Goal: Find specific page/section: Find specific page/section

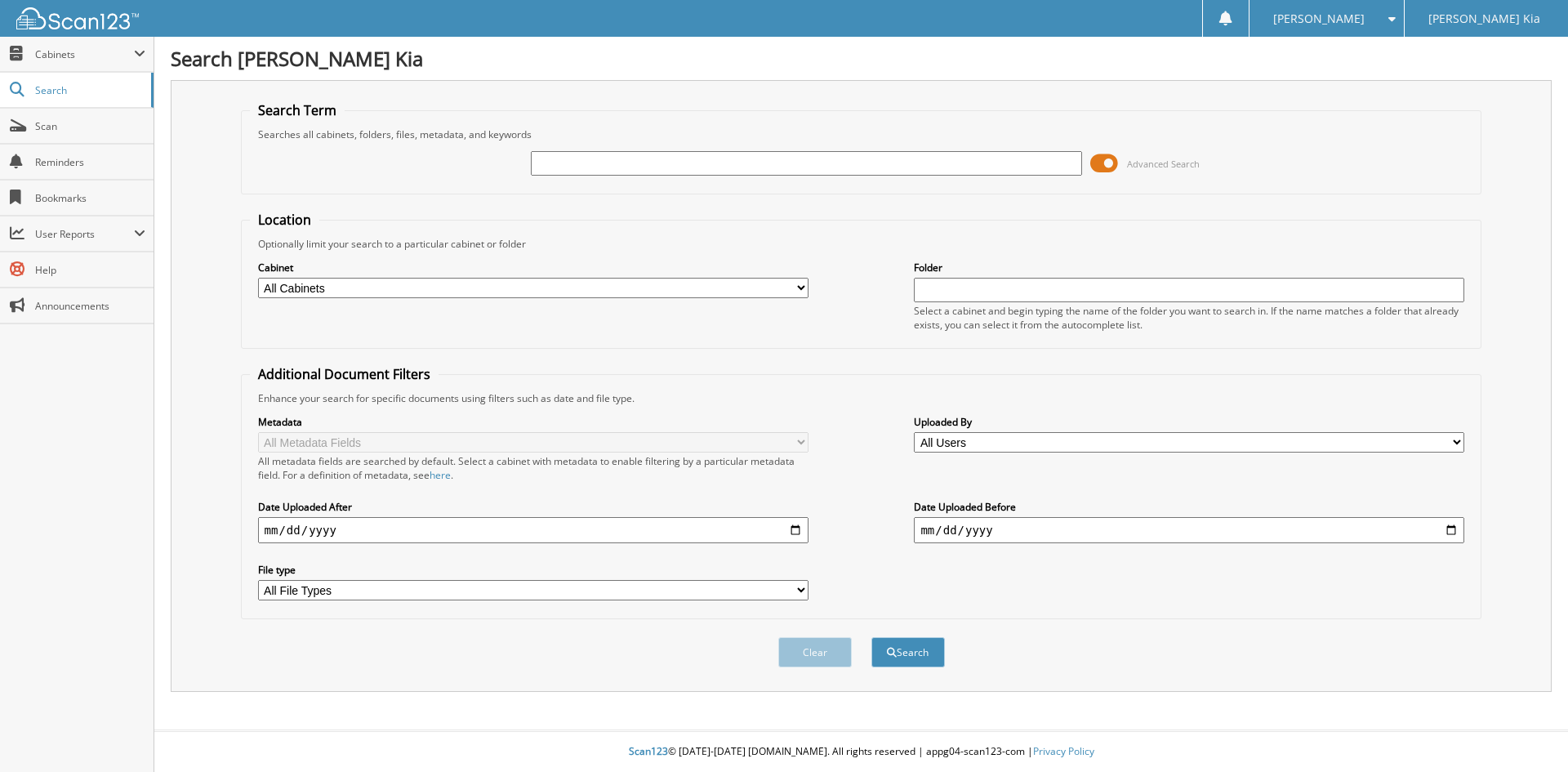
drag, startPoint x: 600, startPoint y: 165, endPoint x: 582, endPoint y: 160, distance: 18.7
click at [600, 165] on input "text" at bounding box center [806, 163] width 551 height 25
type input "MMCOY"
click at [871, 637] on button "Search" at bounding box center [908, 652] width 74 height 30
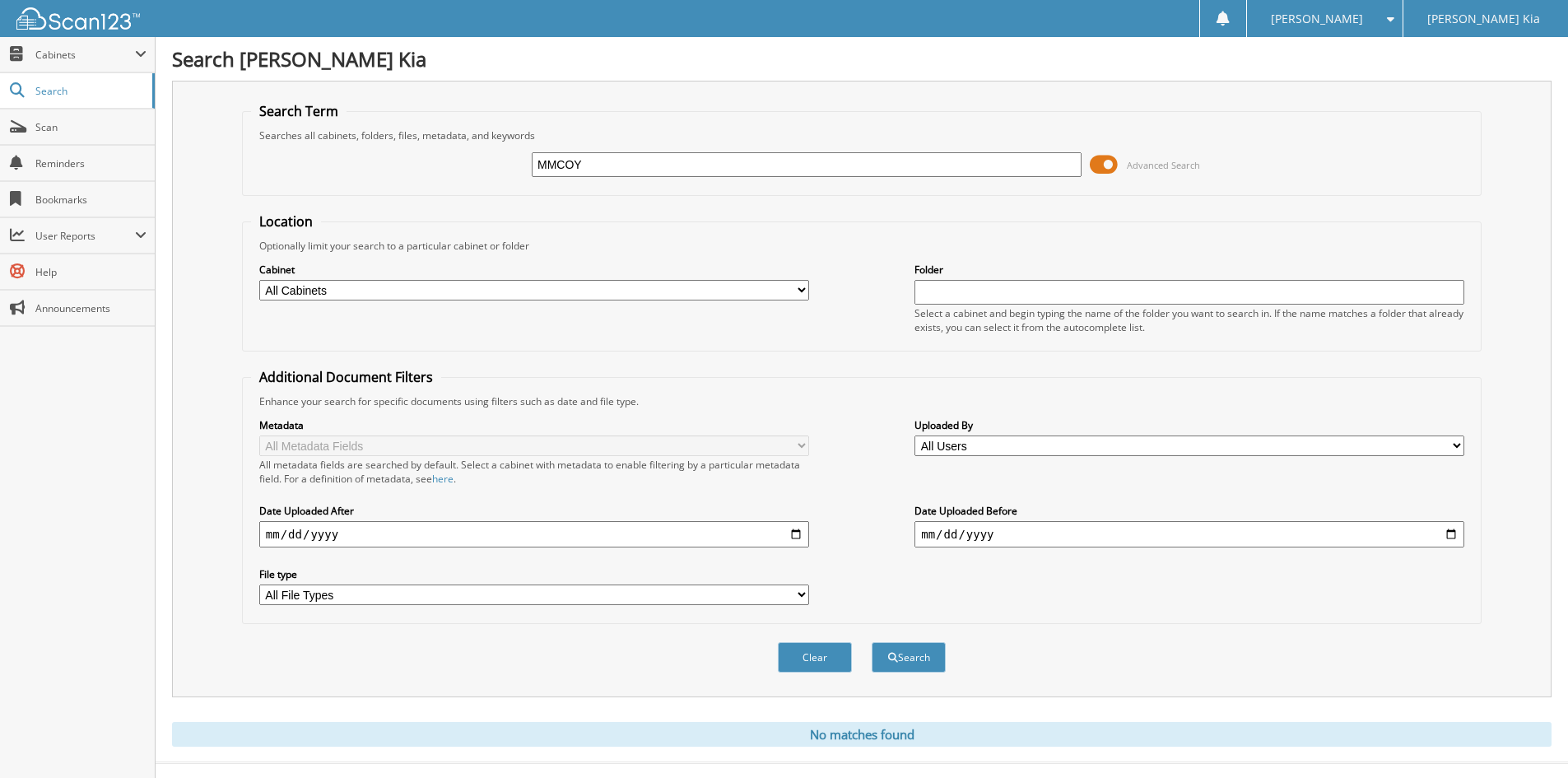
click at [556, 163] on input "MMCOY" at bounding box center [805, 165] width 549 height 25
type input "[PERSON_NAME]"
click at [871, 642] on button "Search" at bounding box center [908, 657] width 74 height 30
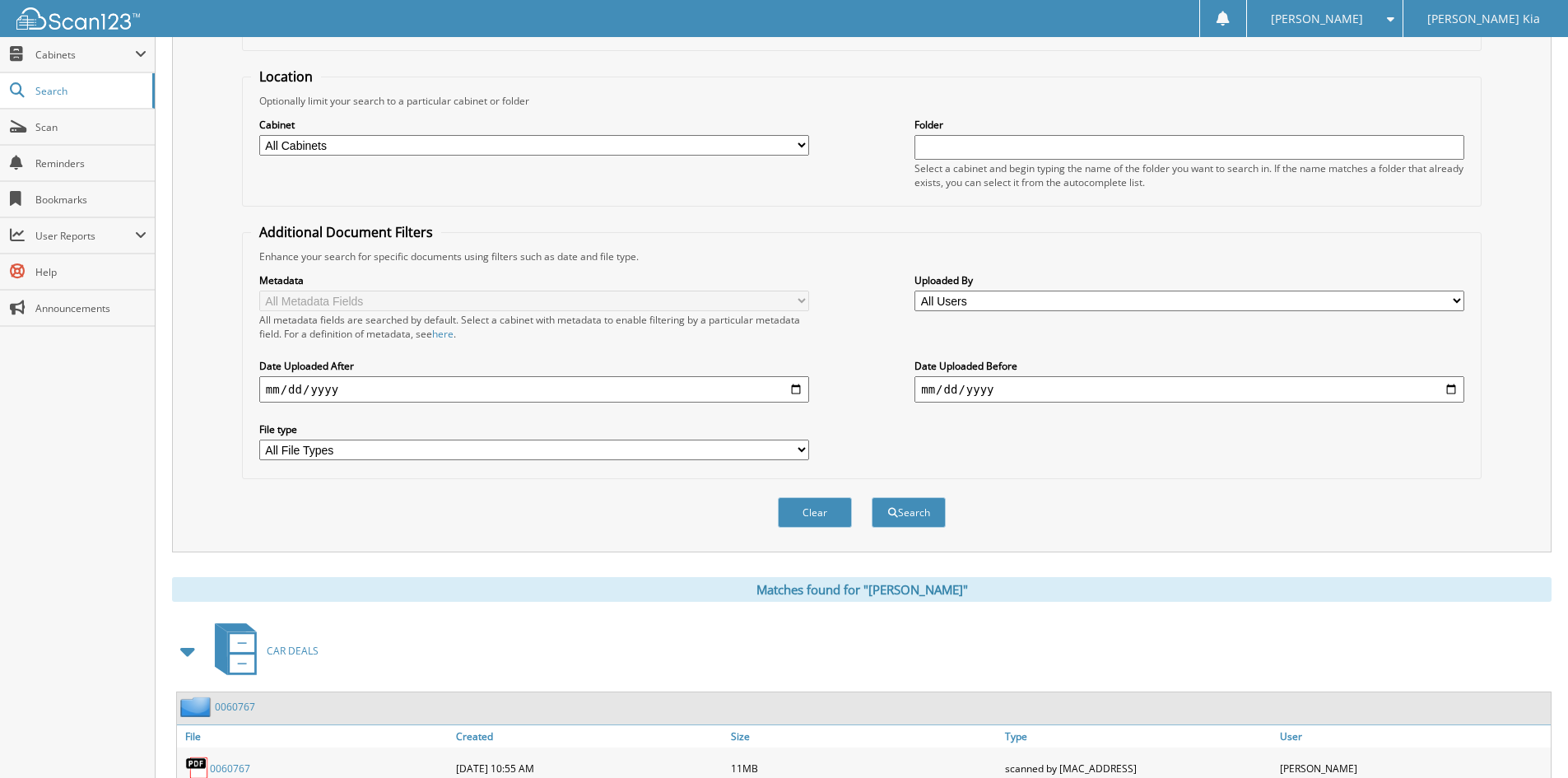
scroll to position [234, 0]
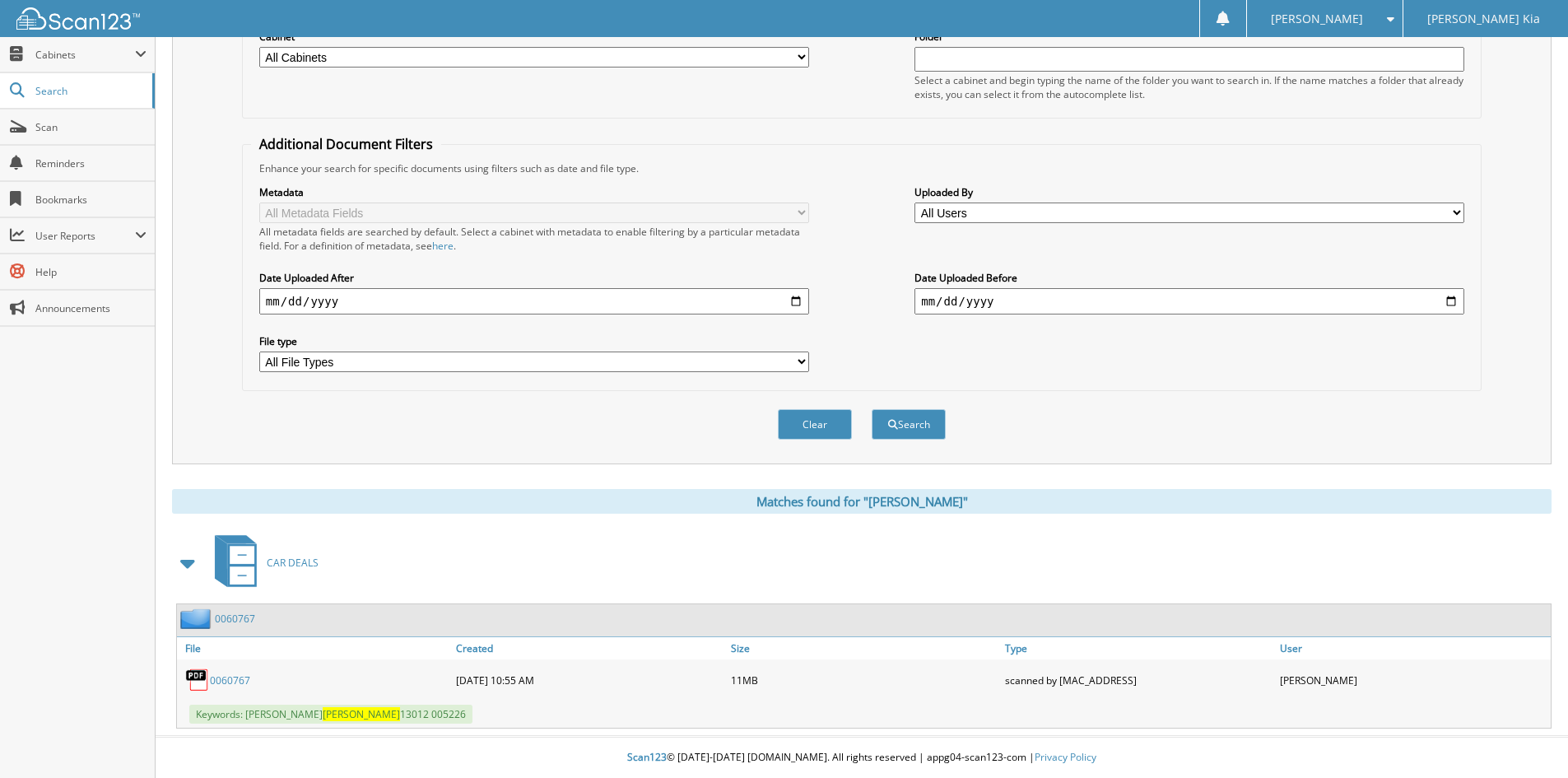
click at [238, 681] on link "0060767" at bounding box center [229, 680] width 40 height 14
